Goal: Task Accomplishment & Management: Complete application form

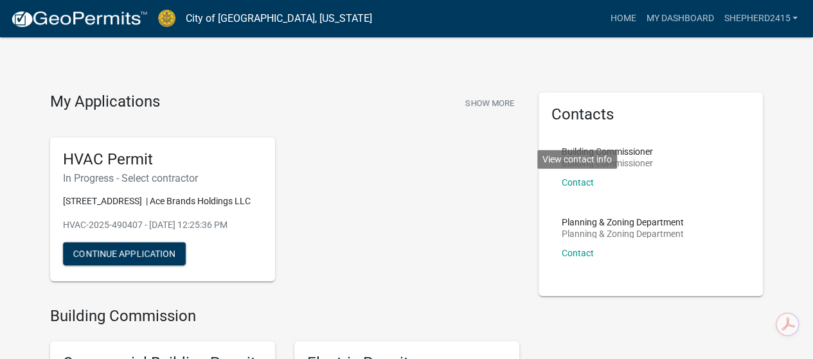
click at [245, 96] on div "My Applications Show More" at bounding box center [284, 104] width 469 height 24
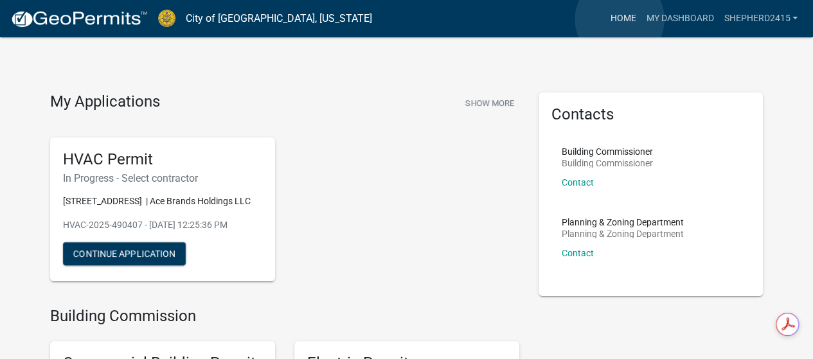
click at [619, 19] on link "Home" at bounding box center [622, 18] width 36 height 24
click at [736, 19] on link "Shepherd2415" at bounding box center [760, 18] width 84 height 24
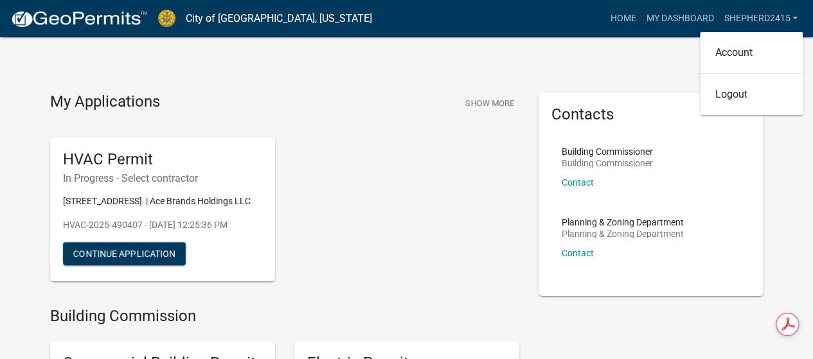
click at [378, 93] on div "My Applications Show More" at bounding box center [284, 104] width 469 height 24
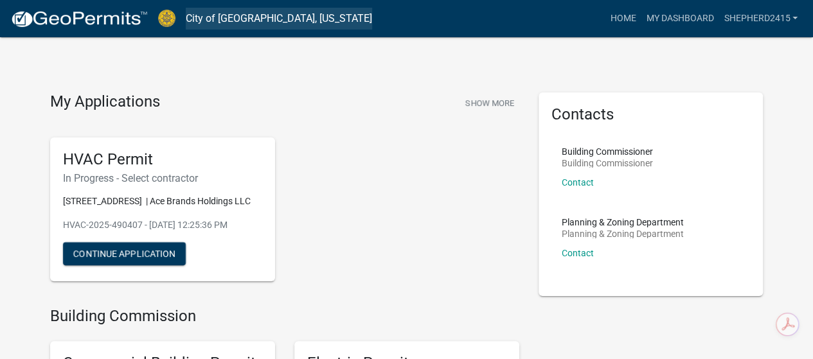
click at [251, 15] on link "City of [GEOGRAPHIC_DATA], [US_STATE]" at bounding box center [279, 19] width 186 height 22
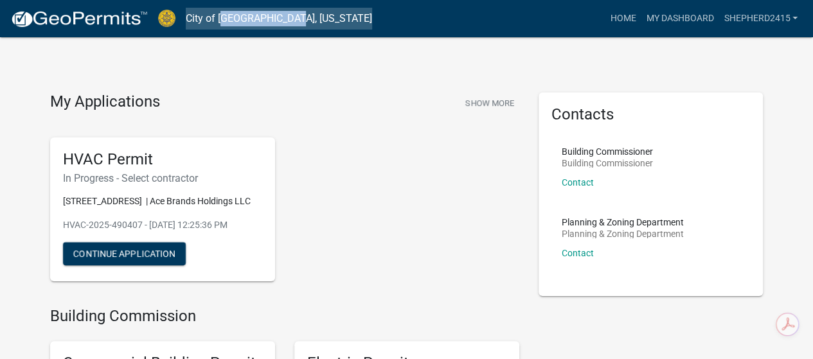
click at [251, 14] on link "City of [GEOGRAPHIC_DATA], [US_STATE]" at bounding box center [279, 19] width 186 height 22
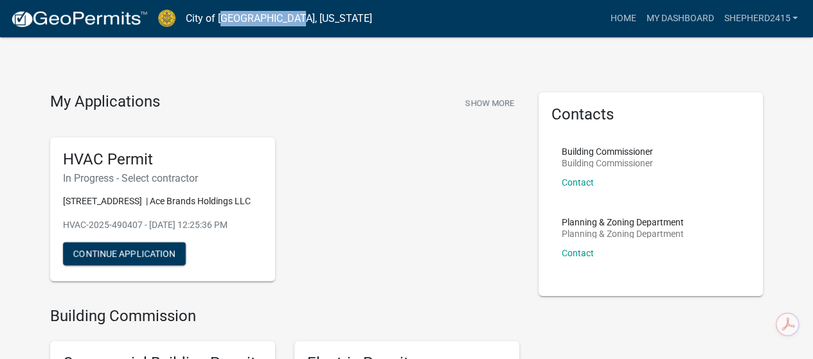
click at [248, 16] on link "City of [GEOGRAPHIC_DATA], [US_STATE]" at bounding box center [279, 19] width 186 height 22
click at [624, 17] on link "Home" at bounding box center [622, 18] width 36 height 24
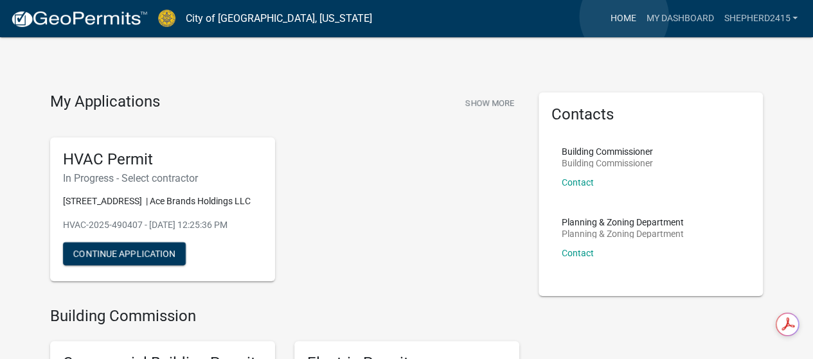
click at [624, 17] on link "Home" at bounding box center [622, 18] width 36 height 24
click at [688, 13] on link "My Dashboard" at bounding box center [679, 18] width 78 height 24
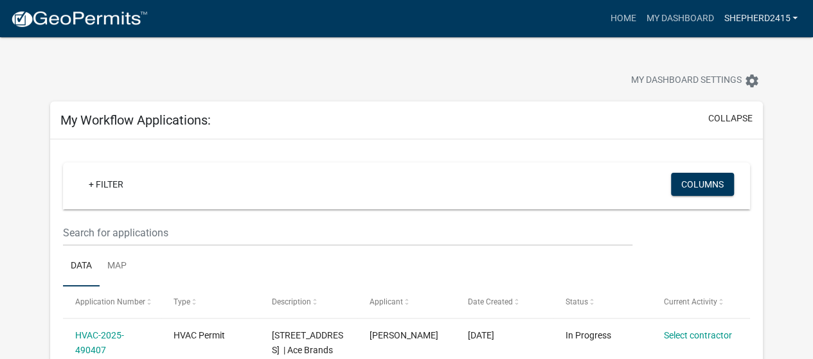
click at [732, 21] on link "Shepherd2415" at bounding box center [760, 18] width 84 height 24
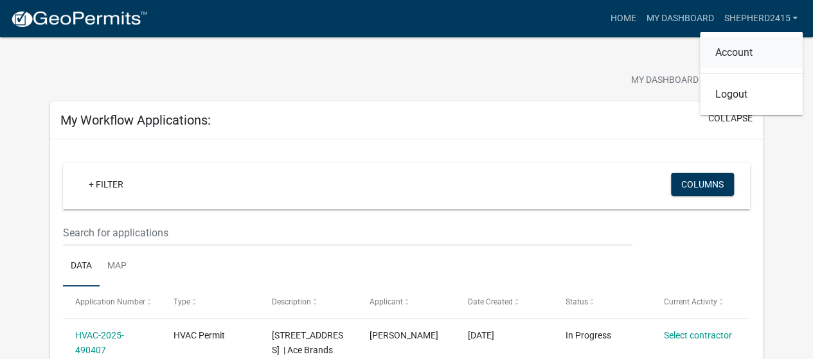
click at [746, 55] on link "Account" at bounding box center [751, 52] width 103 height 31
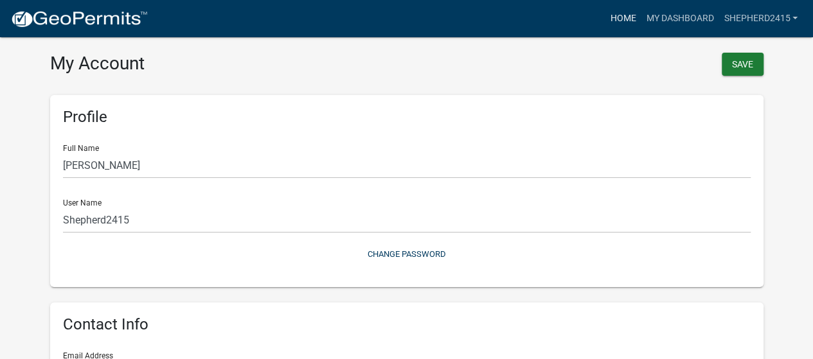
click at [615, 17] on link "Home" at bounding box center [622, 18] width 36 height 24
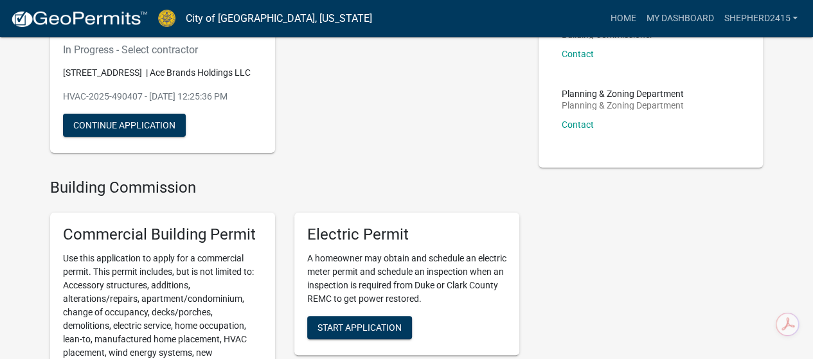
scroll to position [193, 0]
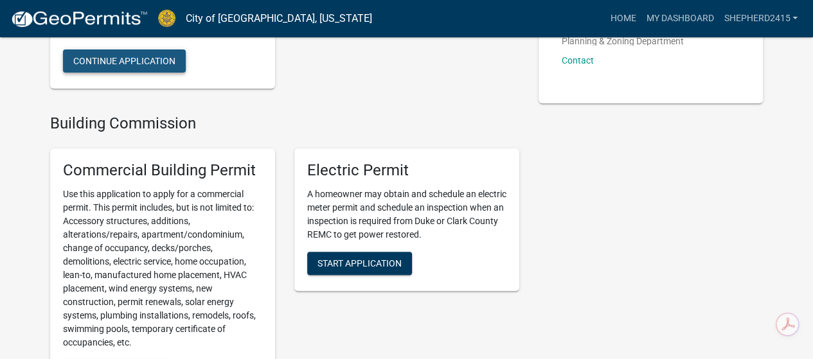
click at [118, 70] on button "Continue Application" at bounding box center [124, 60] width 123 height 23
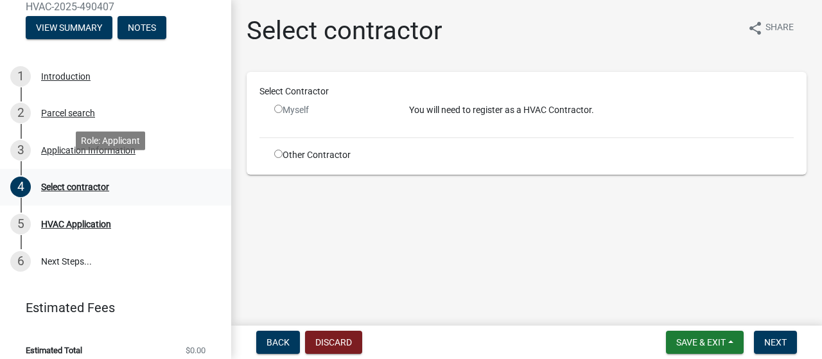
scroll to position [157, 0]
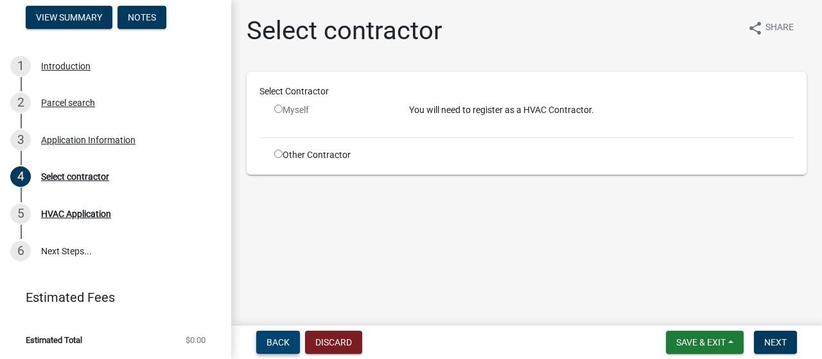
click at [282, 345] on span "Back" at bounding box center [278, 342] width 23 height 10
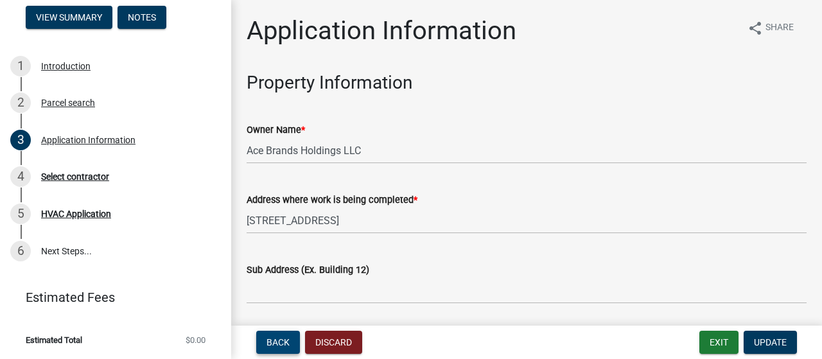
click at [282, 345] on span "Back" at bounding box center [278, 342] width 23 height 10
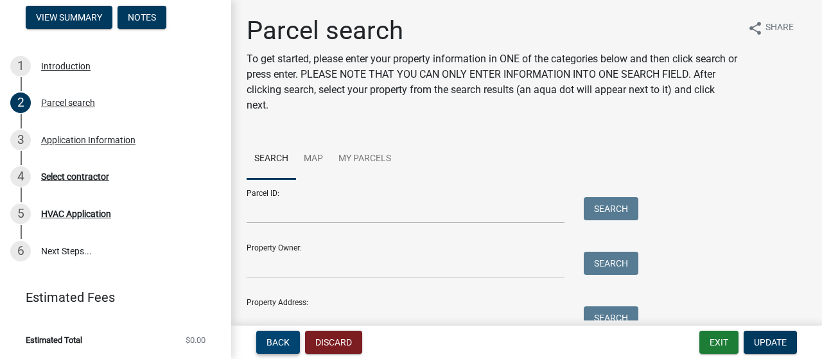
click at [282, 345] on span "Back" at bounding box center [278, 342] width 23 height 10
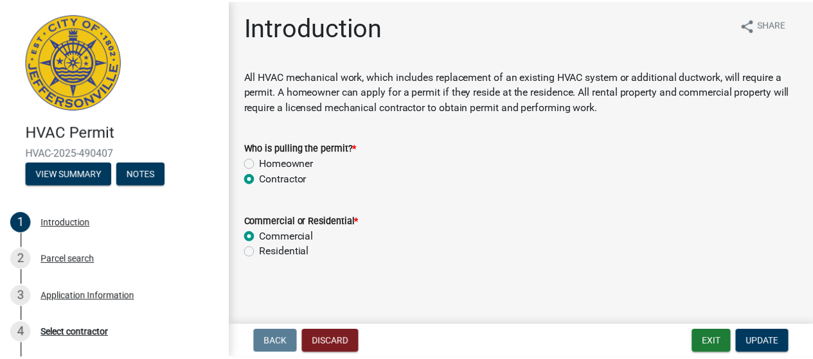
scroll to position [4, 0]
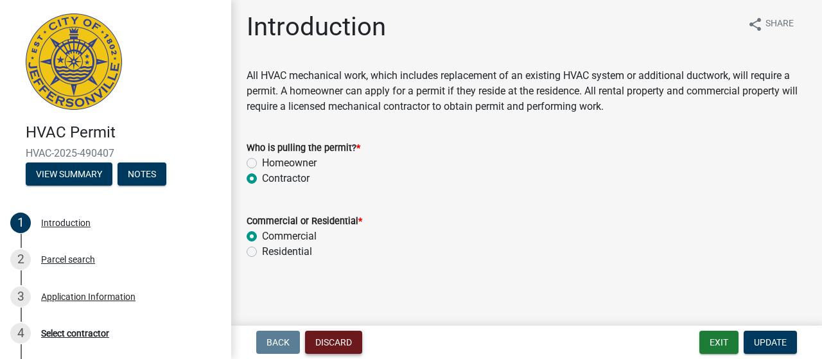
click at [330, 346] on button "Discard" at bounding box center [333, 342] width 57 height 23
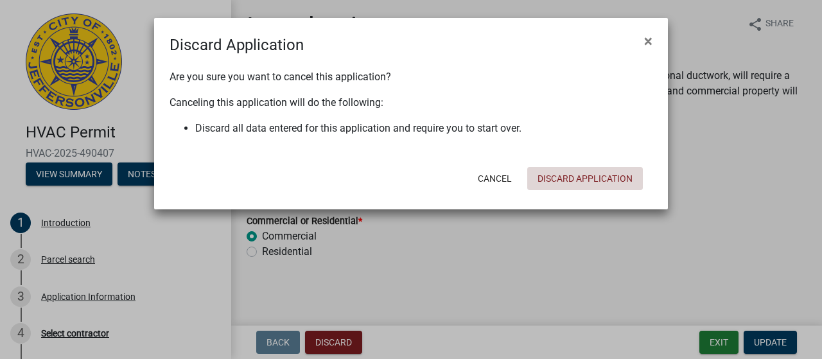
click at [600, 176] on button "Discard Application" at bounding box center [585, 178] width 116 height 23
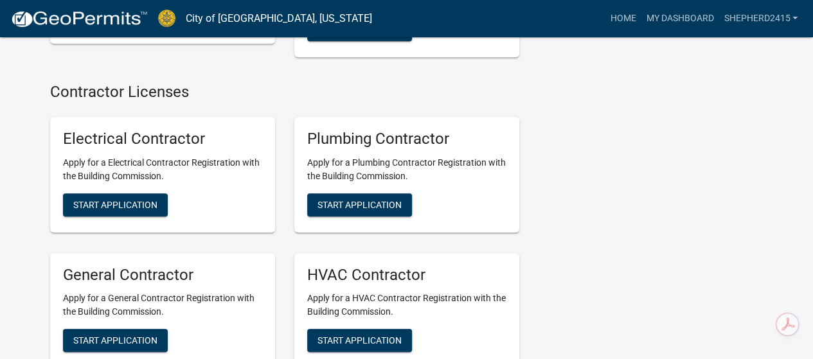
scroll to position [2762, 0]
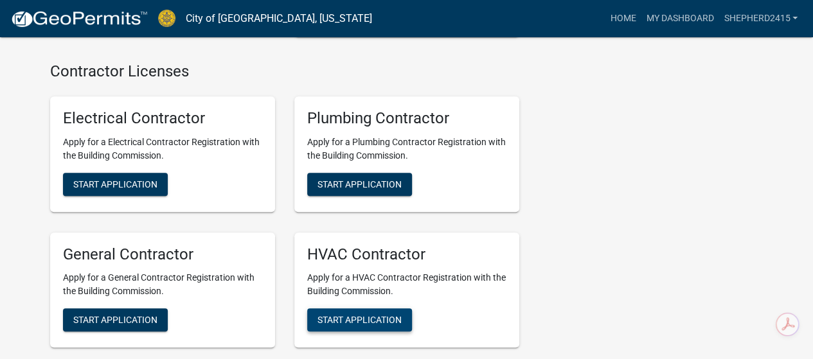
click at [356, 315] on span "Start Application" at bounding box center [359, 320] width 84 height 10
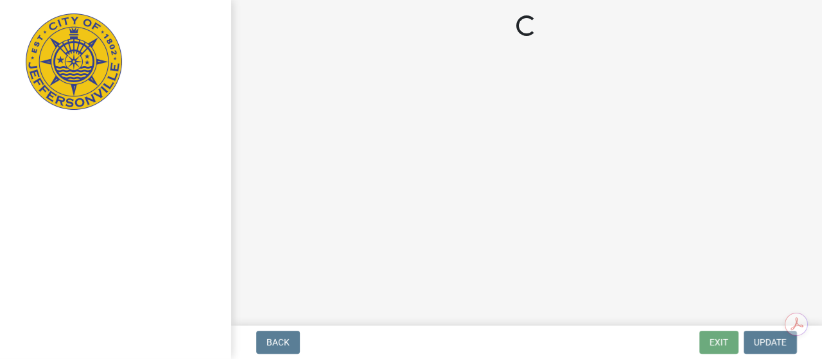
select select "KY"
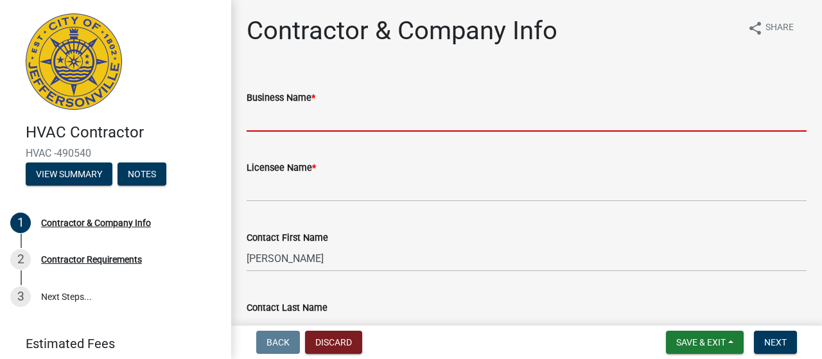
click at [284, 119] on input "Business Name *" at bounding box center [527, 118] width 560 height 26
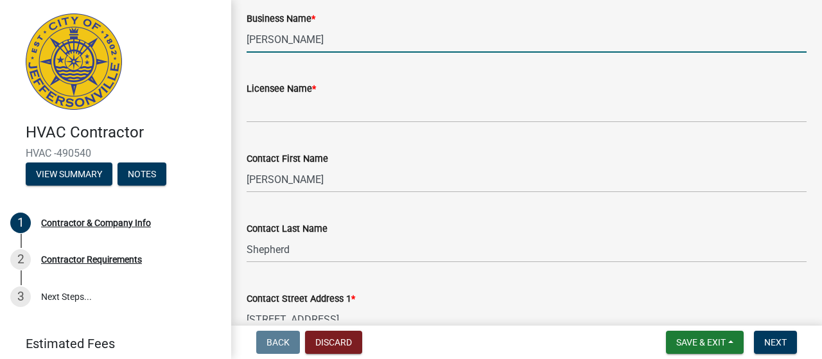
scroll to position [128, 0]
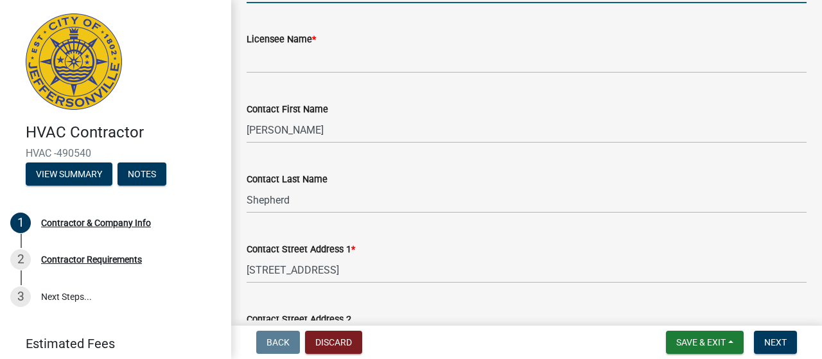
type input "[PERSON_NAME]"
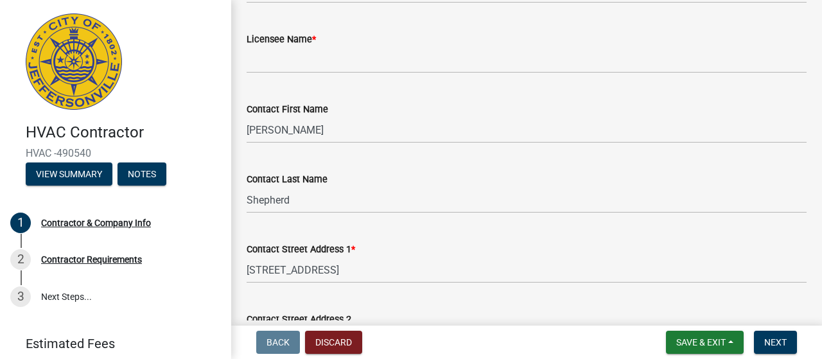
drag, startPoint x: 313, startPoint y: 35, endPoint x: 304, endPoint y: 48, distance: 15.3
click at [313, 37] on span "*" at bounding box center [314, 39] width 4 height 11
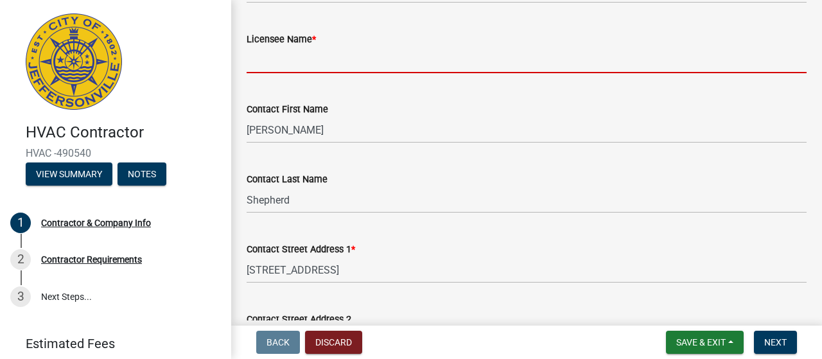
click at [313, 47] on input "Licensee Name *" at bounding box center [527, 60] width 560 height 26
click at [302, 58] on input "Licensee Name *" at bounding box center [527, 60] width 560 height 26
type input "L"
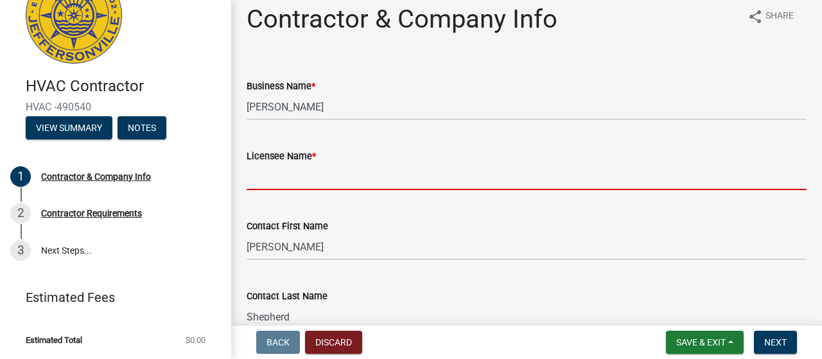
scroll to position [0, 0]
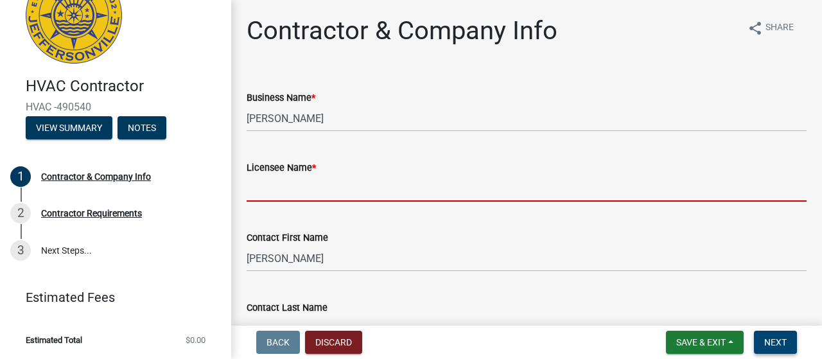
click at [770, 345] on span "Next" at bounding box center [775, 342] width 22 height 10
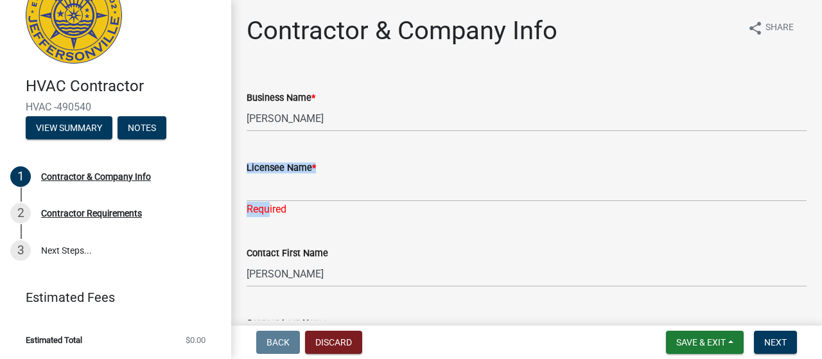
click at [271, 201] on div "Licensee Name * Required" at bounding box center [527, 179] width 560 height 75
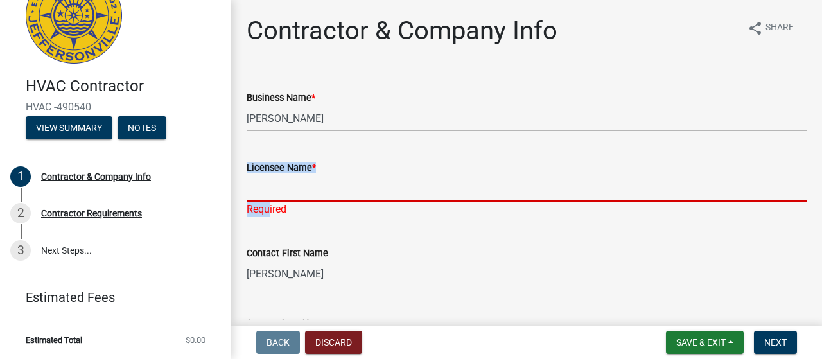
click at [276, 184] on input "Licensee Name *" at bounding box center [527, 188] width 560 height 26
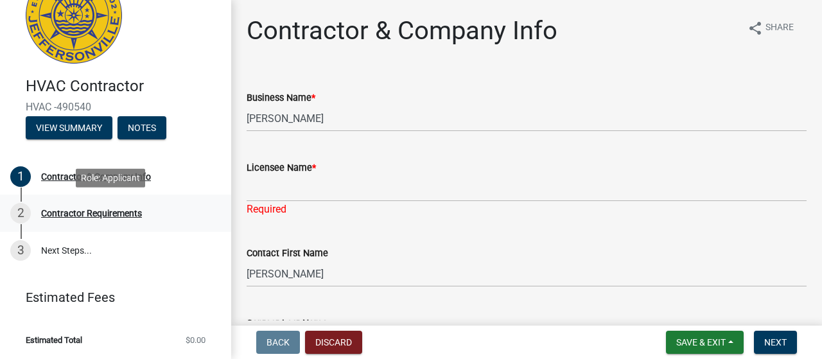
click at [66, 216] on div "Contractor Requirements" at bounding box center [91, 213] width 101 height 9
click at [69, 214] on div "Contractor Requirements" at bounding box center [91, 213] width 101 height 9
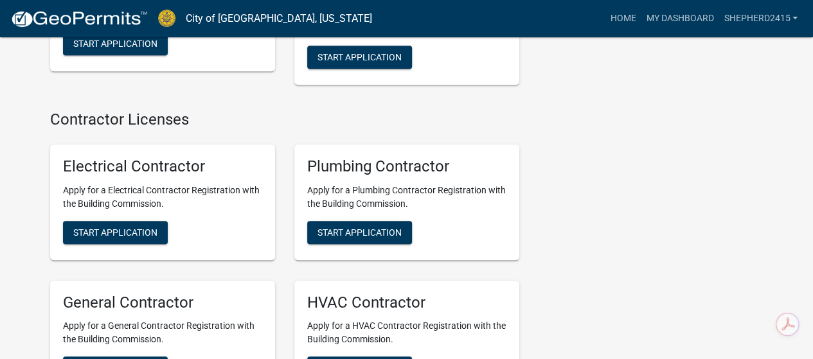
scroll to position [2917, 0]
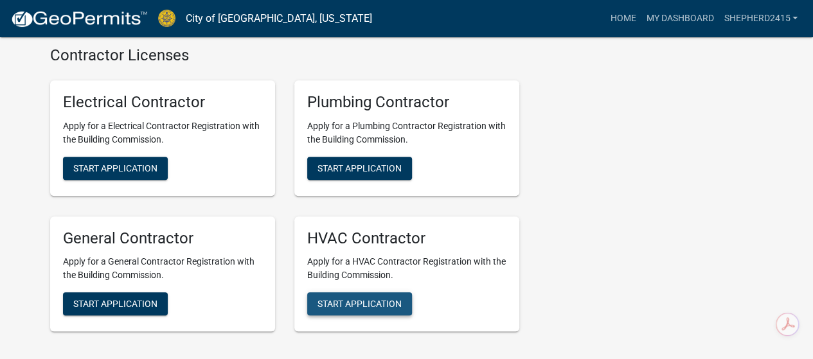
click at [346, 299] on span "Start Application" at bounding box center [359, 304] width 84 height 10
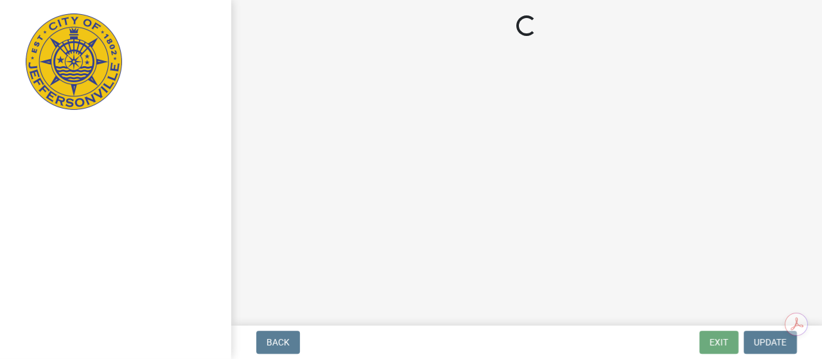
select select "KY"
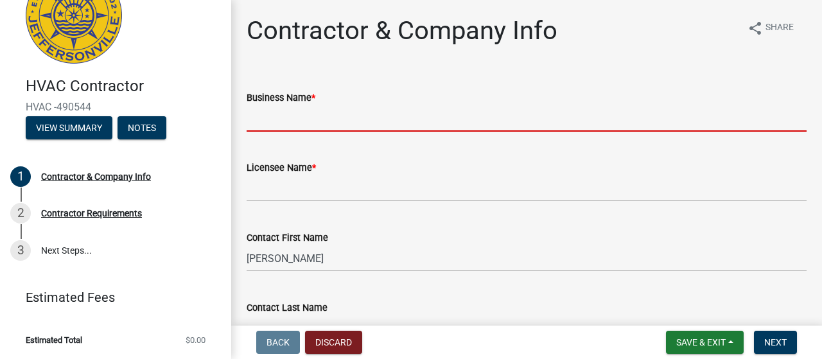
click at [263, 118] on input "Business Name *" at bounding box center [527, 118] width 560 height 26
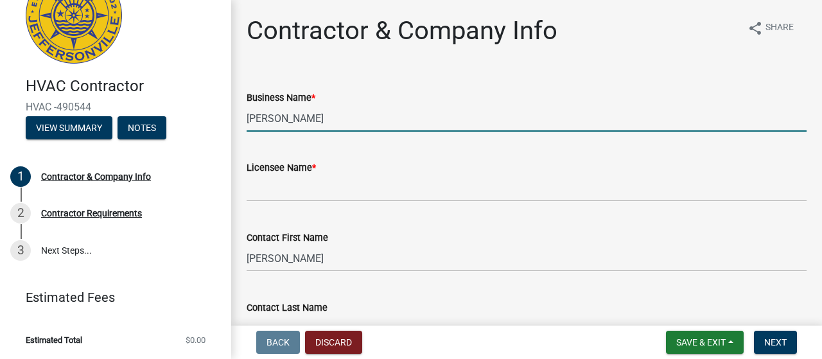
type input "[PERSON_NAME]"
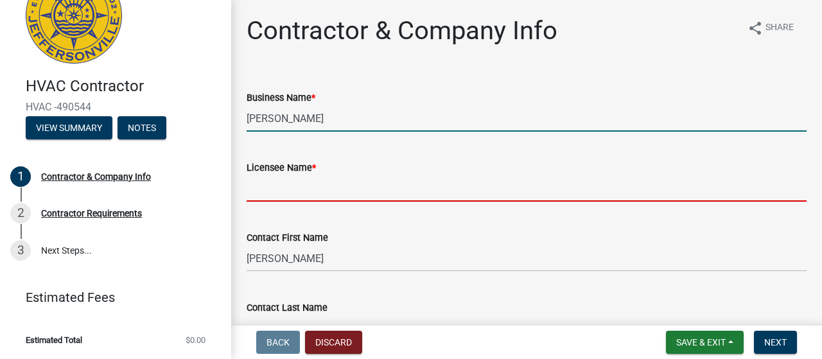
click at [288, 184] on input "Licensee Name *" at bounding box center [527, 188] width 560 height 26
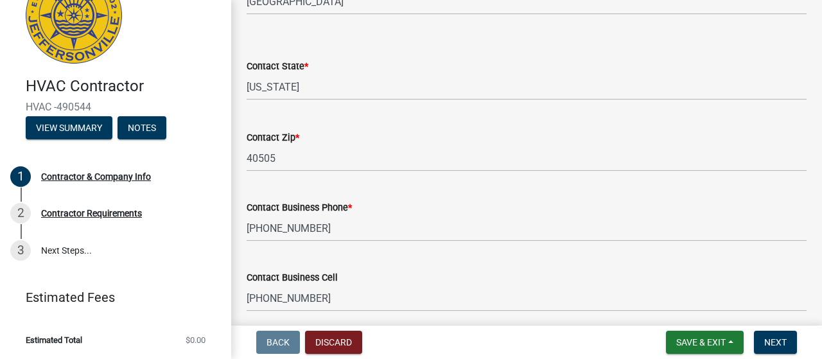
scroll to position [578, 0]
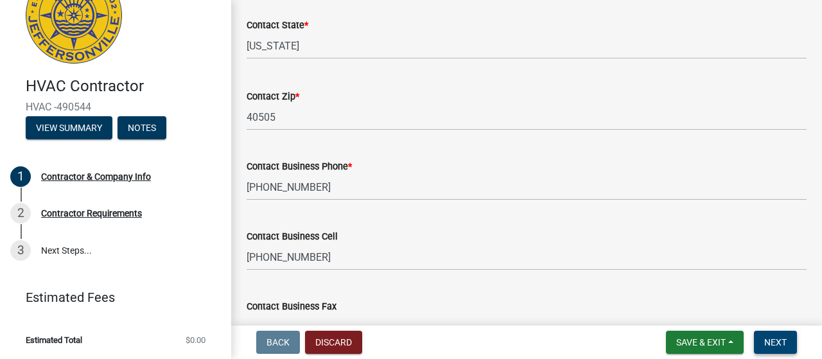
type input "na"
click at [771, 339] on span "Next" at bounding box center [775, 342] width 22 height 10
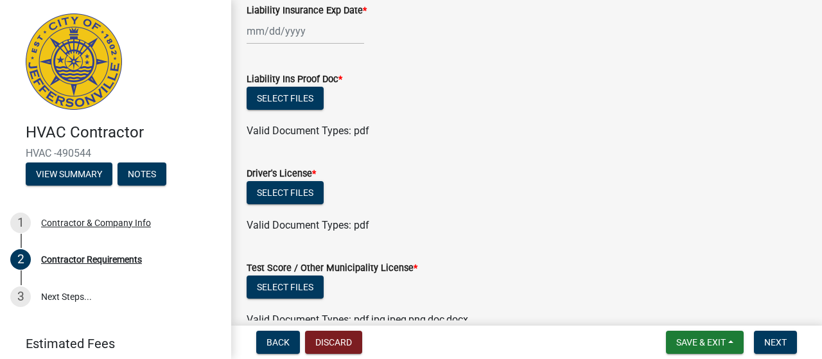
scroll to position [128, 0]
